Goal: Information Seeking & Learning: Learn about a topic

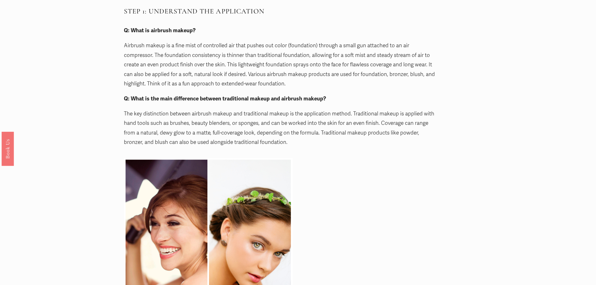
scroll to position [594, 0]
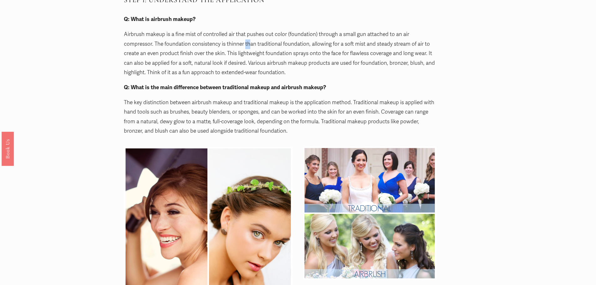
drag, startPoint x: 247, startPoint y: 44, endPoint x: 251, endPoint y: 44, distance: 3.8
click at [251, 44] on p "Airbrush makeup is a fine mist of controlled air that pushes out color (foundat…" at bounding box center [280, 54] width 313 height 48
click at [254, 49] on p "Airbrush makeup is a fine mist of controlled air that pushes out color (foundat…" at bounding box center [280, 54] width 313 height 48
drag, startPoint x: 248, startPoint y: 55, endPoint x: 253, endPoint y: 58, distance: 5.7
click at [253, 58] on p "Airbrush makeup is a fine mist of controlled air that pushes out color (foundat…" at bounding box center [280, 54] width 313 height 48
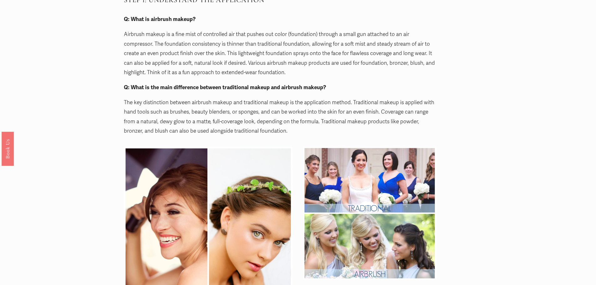
click at [258, 63] on p "Airbrush makeup is a fine mist of controlled air that pushes out color (foundat…" at bounding box center [280, 54] width 313 height 48
click at [258, 68] on p "Airbrush makeup is a fine mist of controlled air that pushes out color (foundat…" at bounding box center [280, 54] width 313 height 48
click at [242, 65] on p "Airbrush makeup is a fine mist of controlled air that pushes out color (foundat…" at bounding box center [280, 54] width 313 height 48
drag, startPoint x: 272, startPoint y: 62, endPoint x: 296, endPoint y: 64, distance: 24.8
click at [296, 64] on p "Airbrush makeup is a fine mist of controlled air that pushes out color (foundat…" at bounding box center [280, 54] width 313 height 48
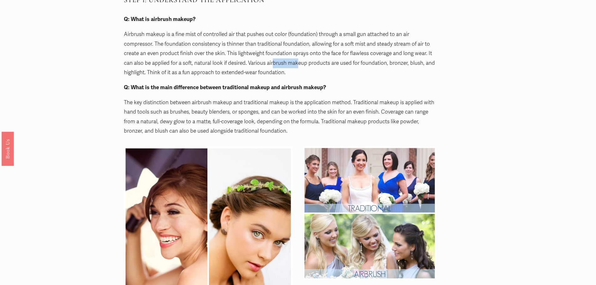
click at [294, 68] on p "Airbrush makeup is a fine mist of controlled air that pushes out color (foundat…" at bounding box center [280, 54] width 313 height 48
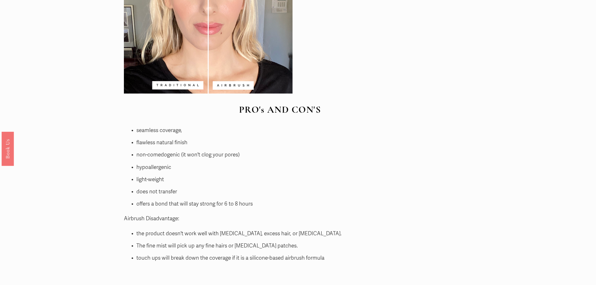
scroll to position [1595, 0]
